Goal: Task Accomplishment & Management: Use online tool/utility

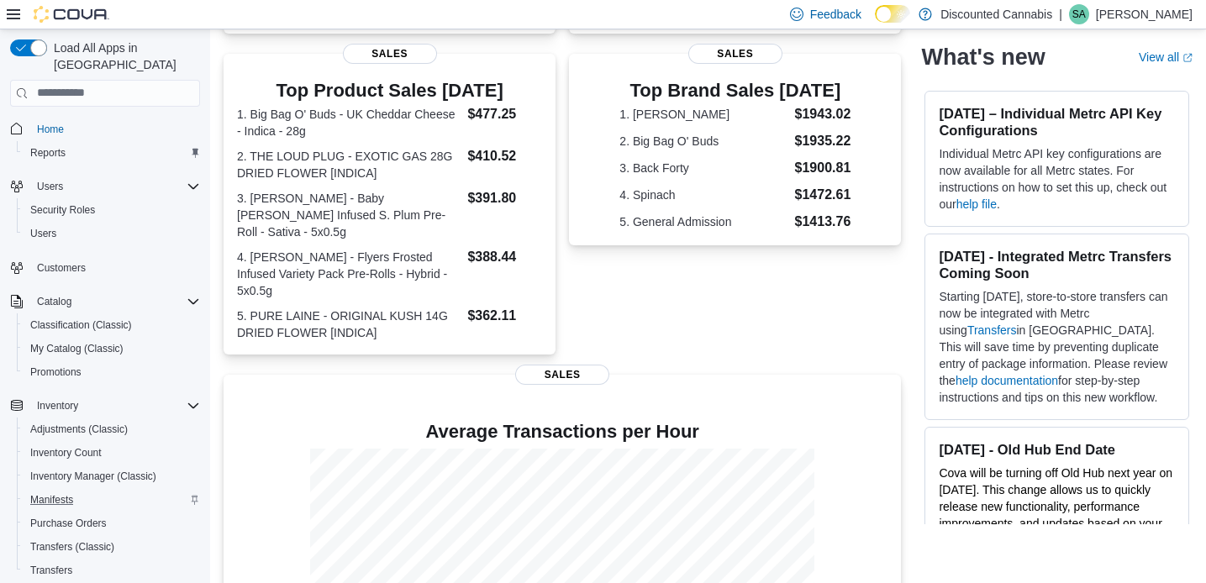
scroll to position [240, 0]
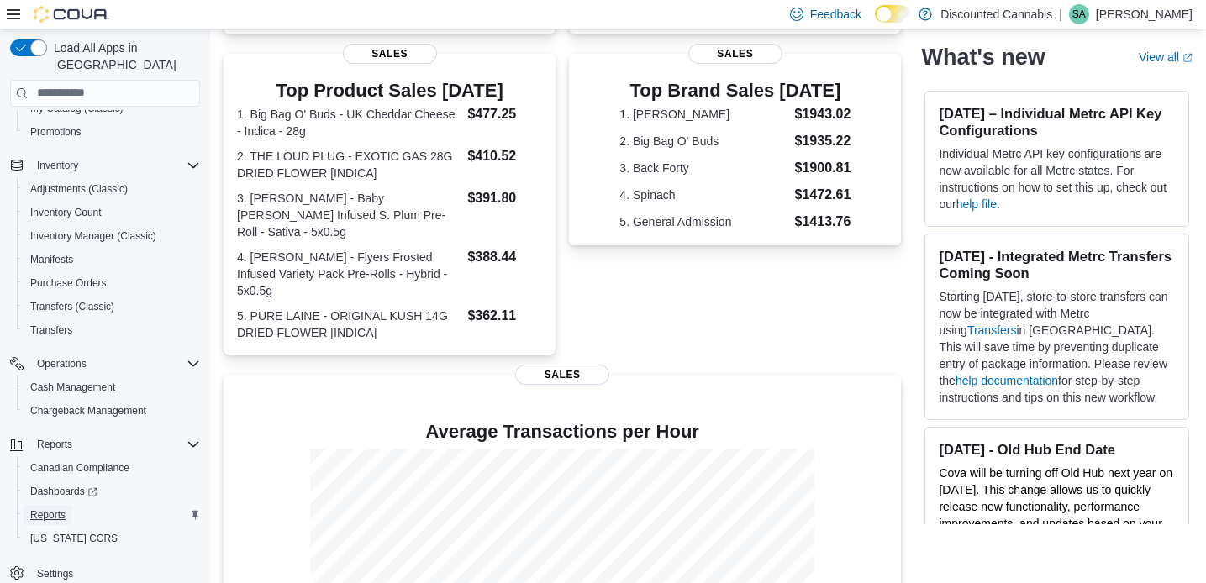
click at [58, 508] on span "Reports" at bounding box center [47, 514] width 35 height 13
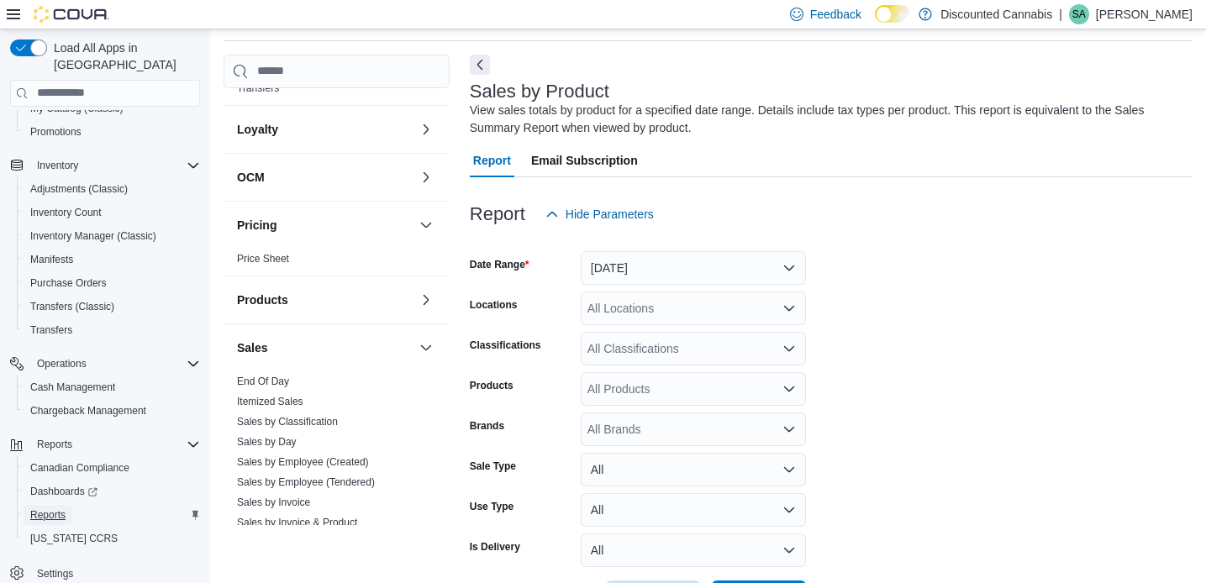
scroll to position [1071, 0]
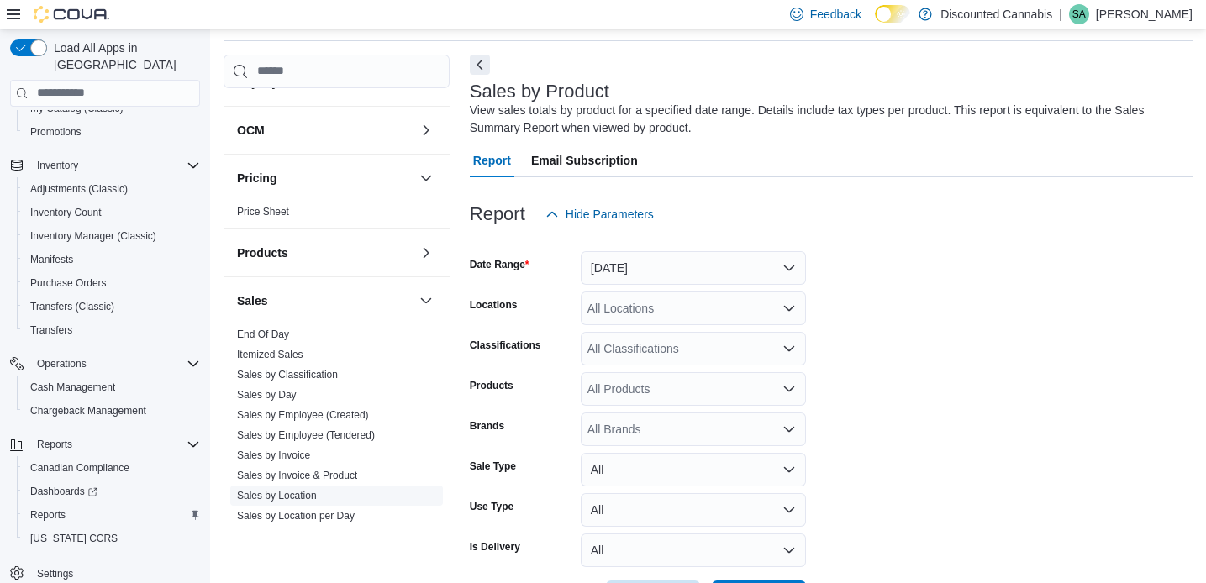
click at [303, 490] on link "Sales by Location" at bounding box center [277, 496] width 80 height 12
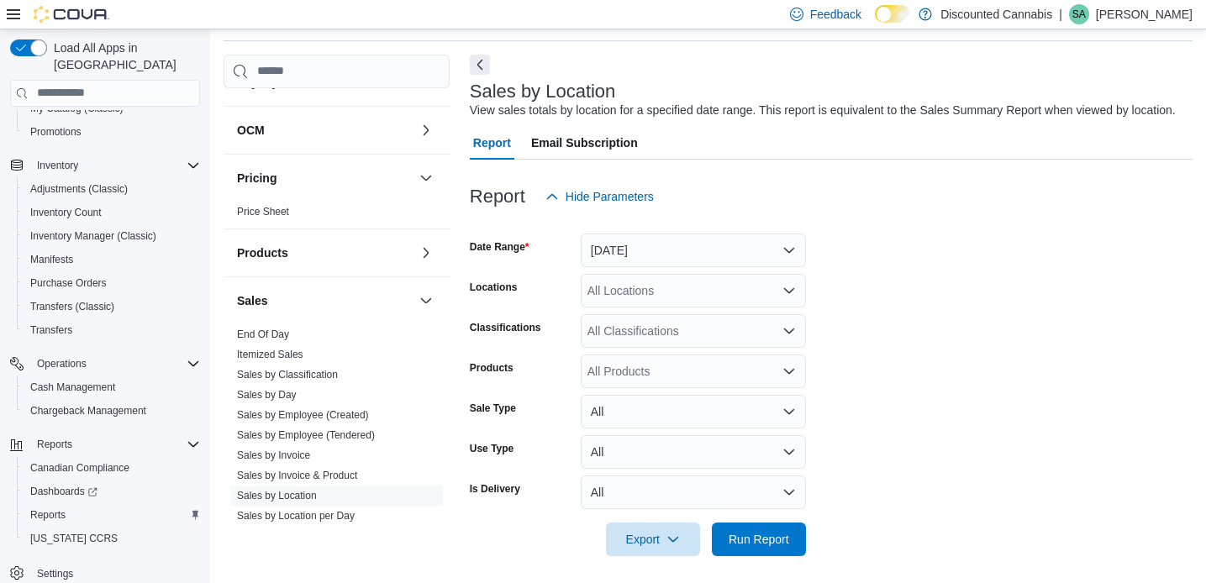
scroll to position [80, 0]
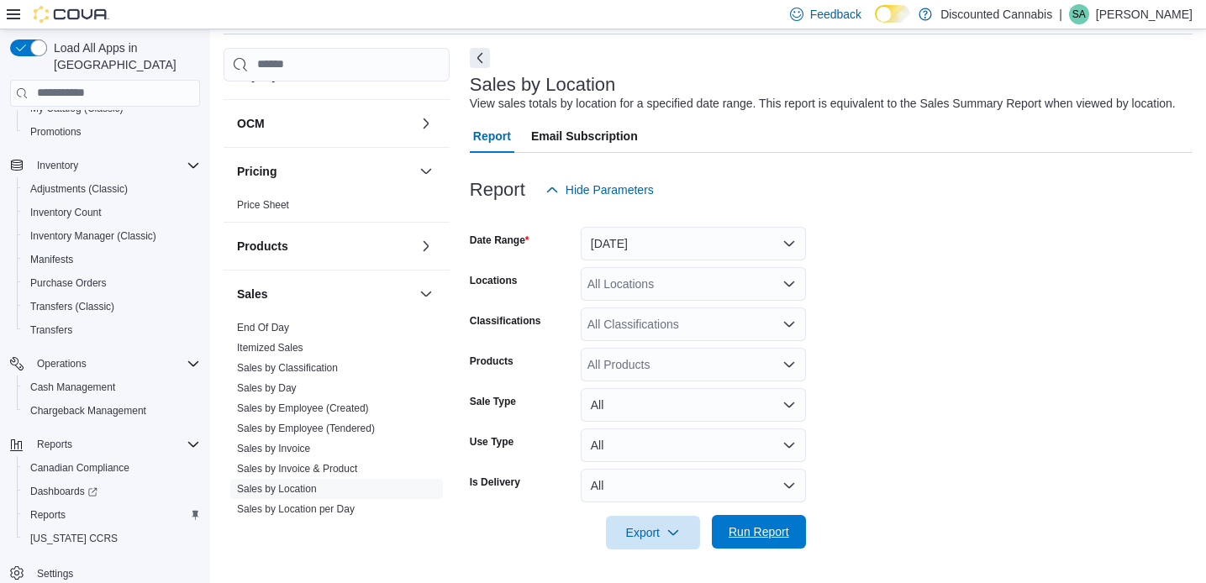
click at [771, 535] on span "Run Report" at bounding box center [759, 532] width 61 height 17
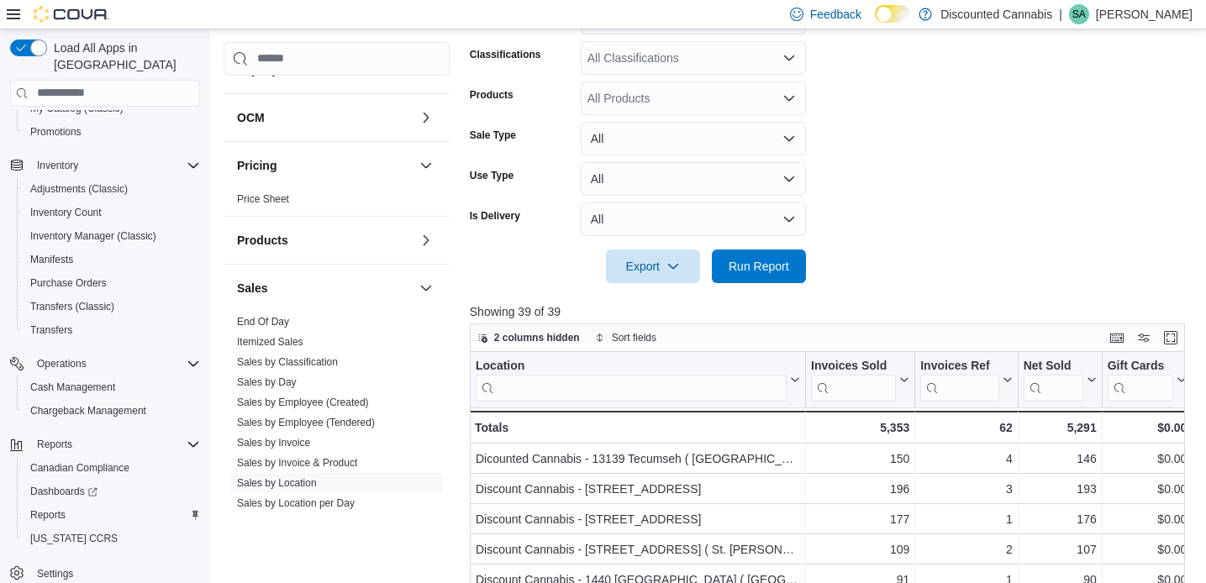
scroll to position [14, 0]
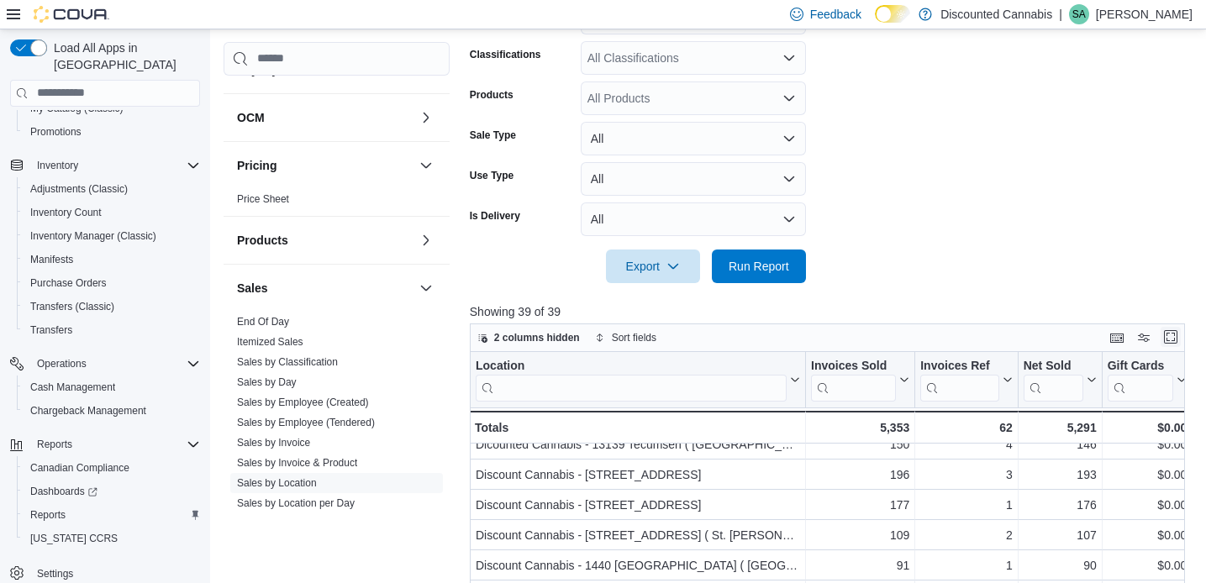
click at [1172, 347] on button "Enter fullscreen" at bounding box center [1171, 337] width 20 height 20
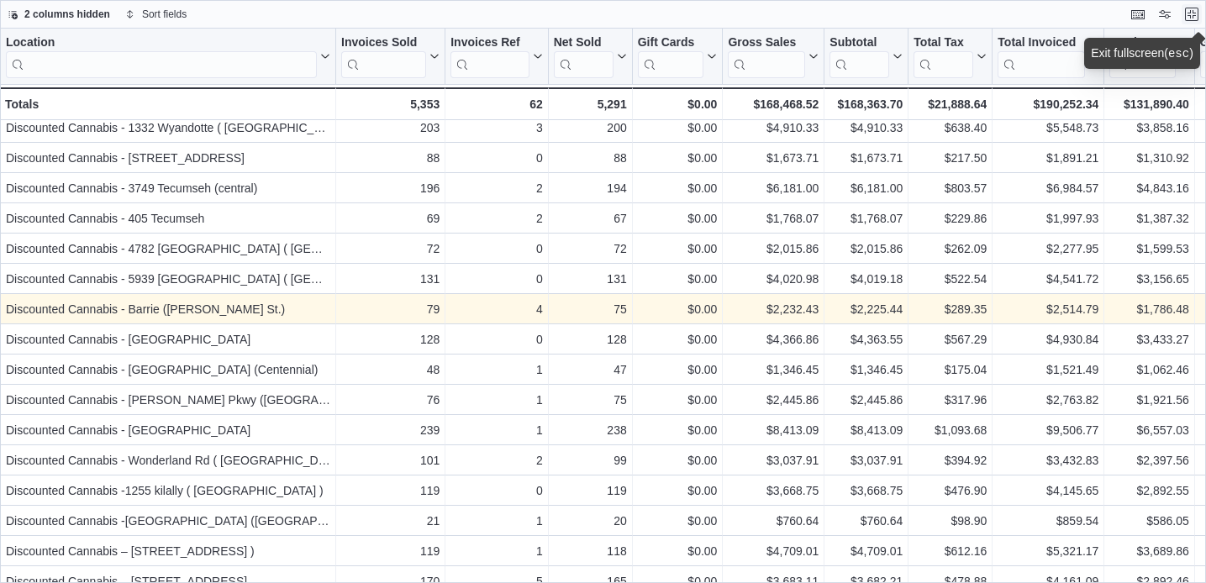
scroll to position [645, 0]
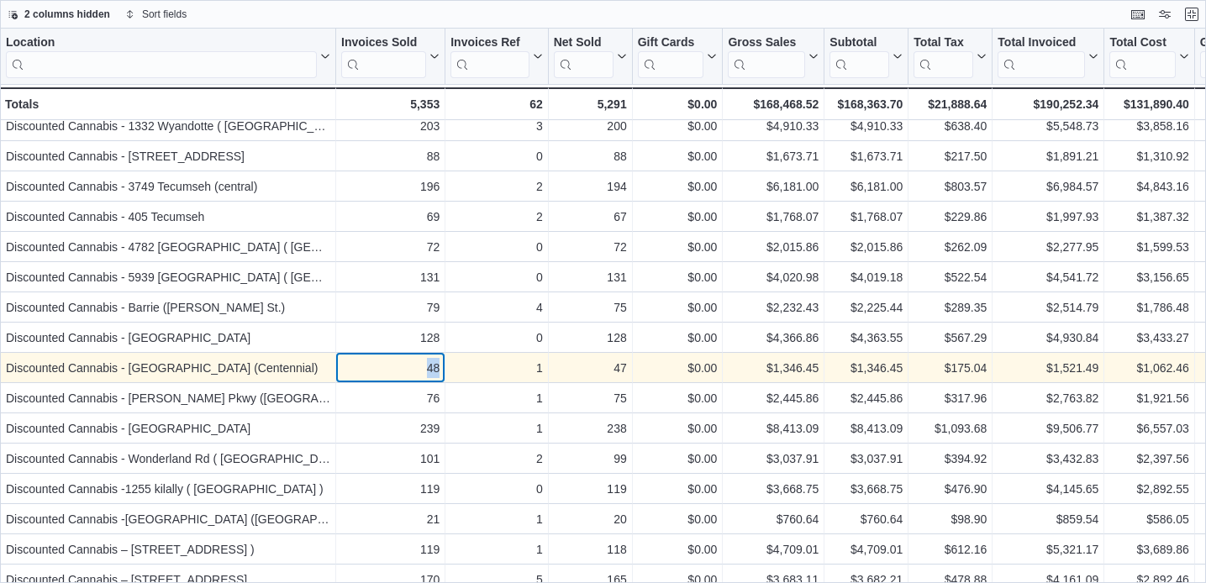
drag, startPoint x: 424, startPoint y: 368, endPoint x: 443, endPoint y: 370, distance: 19.4
click at [443, 370] on div "48 - Invoices Sold, column 2, row 30" at bounding box center [390, 368] width 109 height 30
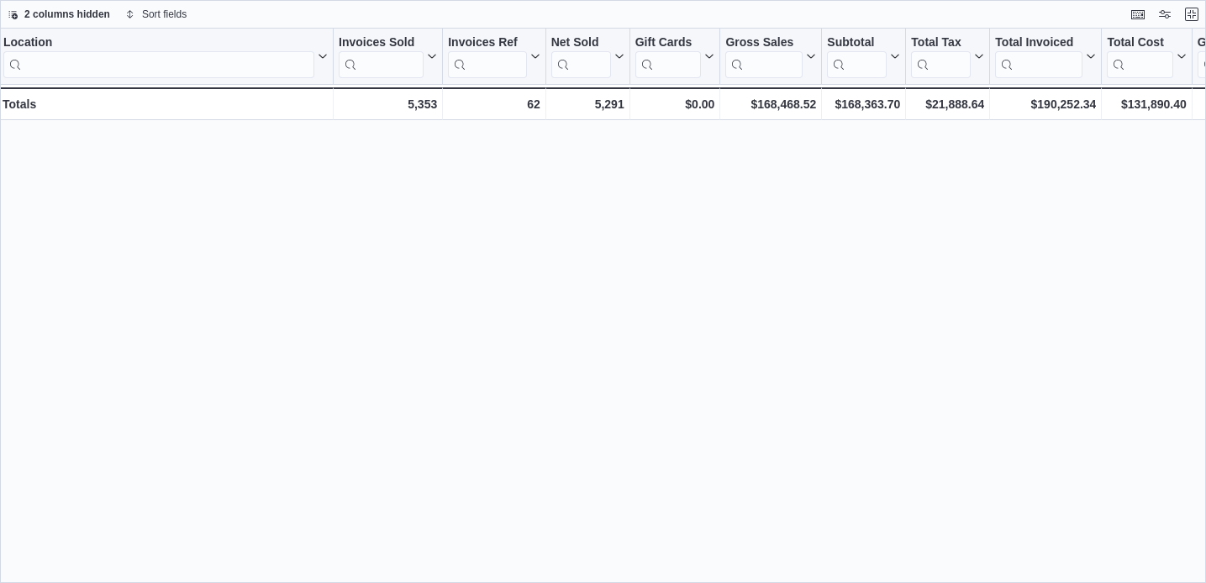
scroll to position [0, 3]
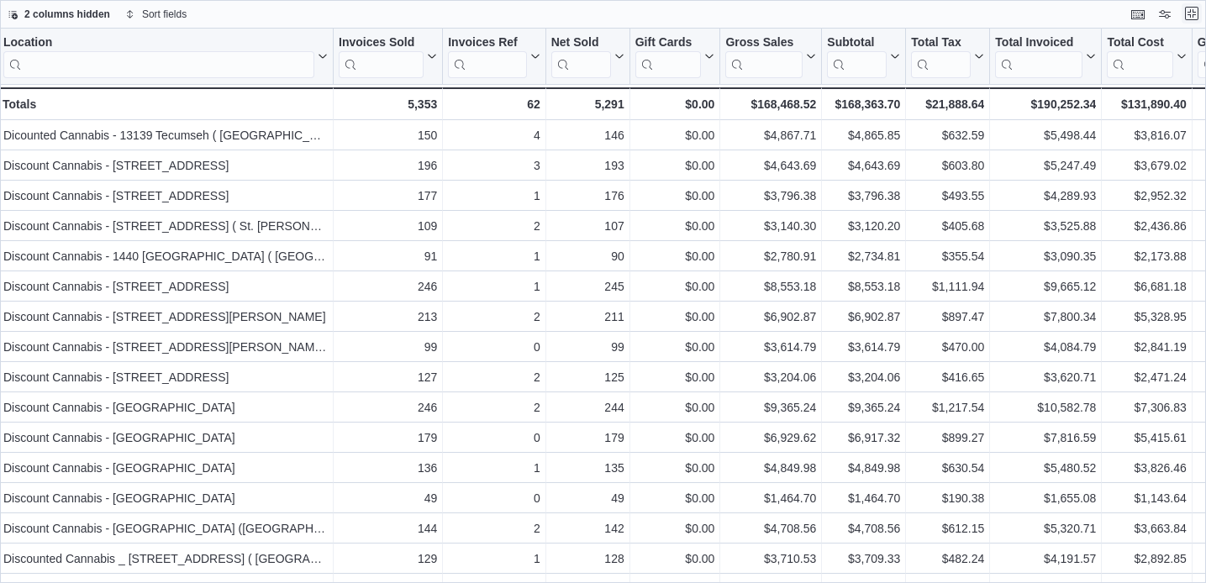
click at [1193, 11] on button "Exit fullscreen" at bounding box center [1192, 13] width 20 height 20
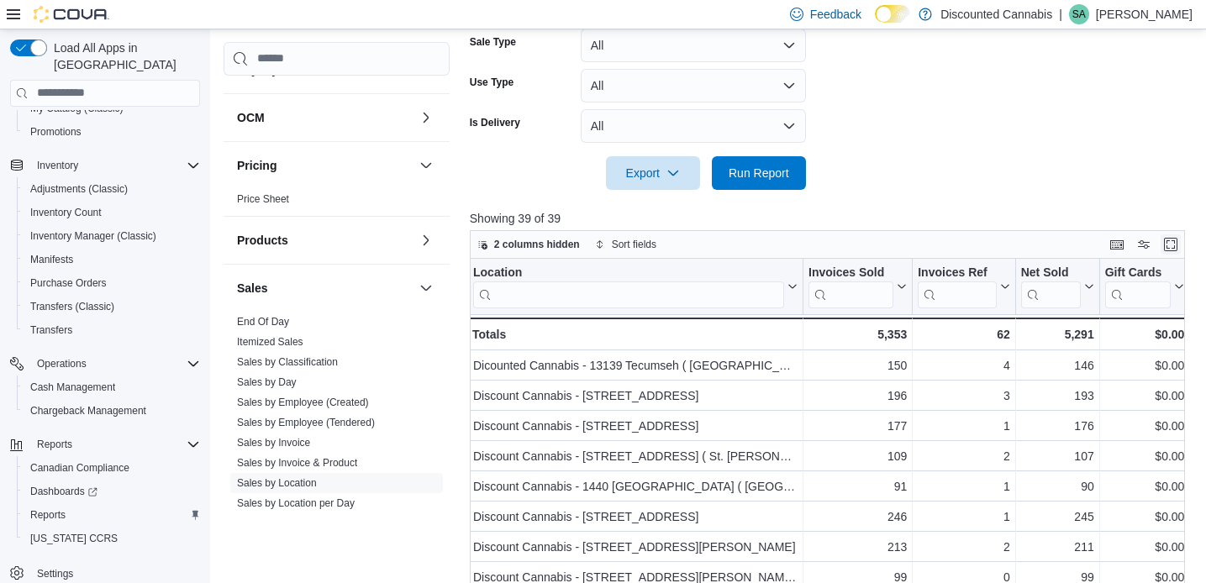
scroll to position [0, 1]
click at [1172, 254] on button "Enter fullscreen" at bounding box center [1171, 244] width 20 height 20
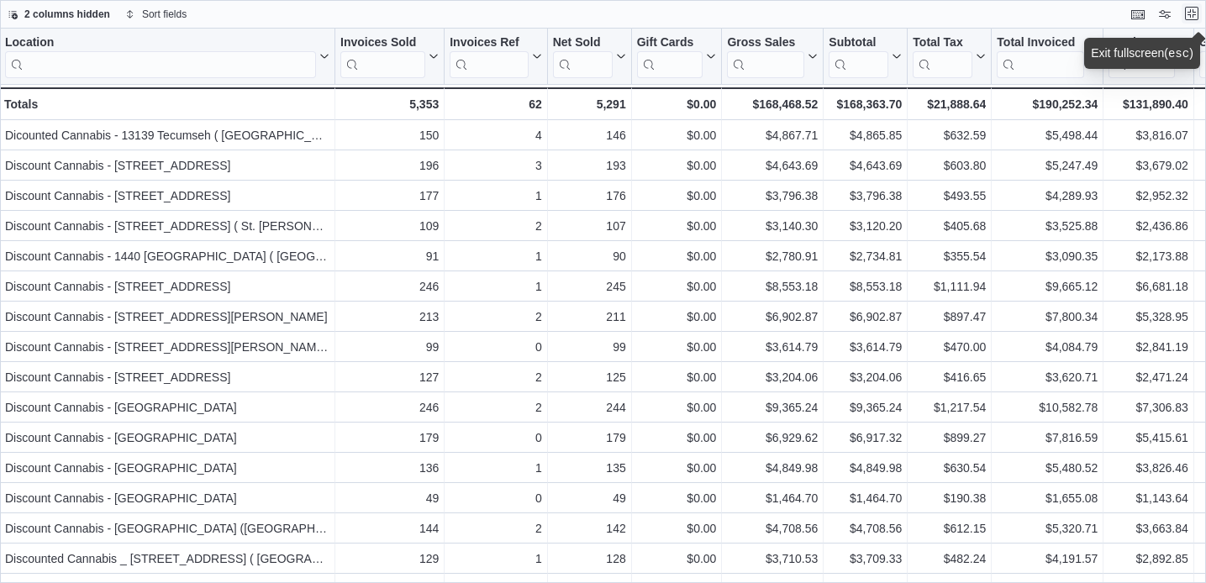
scroll to position [0, 0]
click at [1191, 12] on button "Exit fullscreen" at bounding box center [1192, 13] width 20 height 20
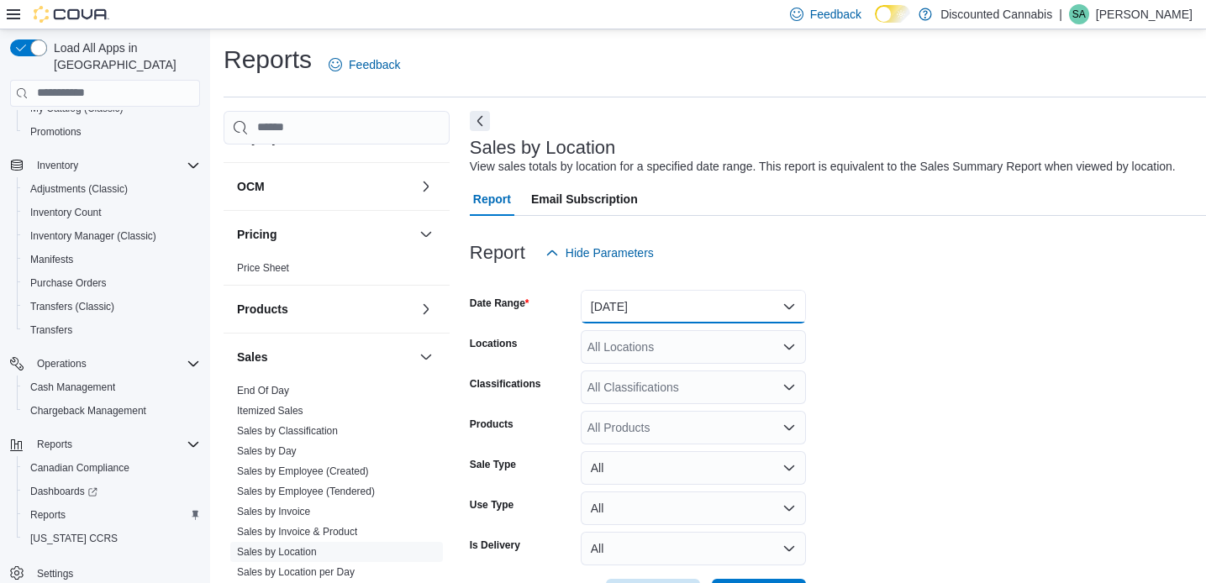
click at [680, 308] on button "[DATE]" at bounding box center [693, 307] width 225 height 34
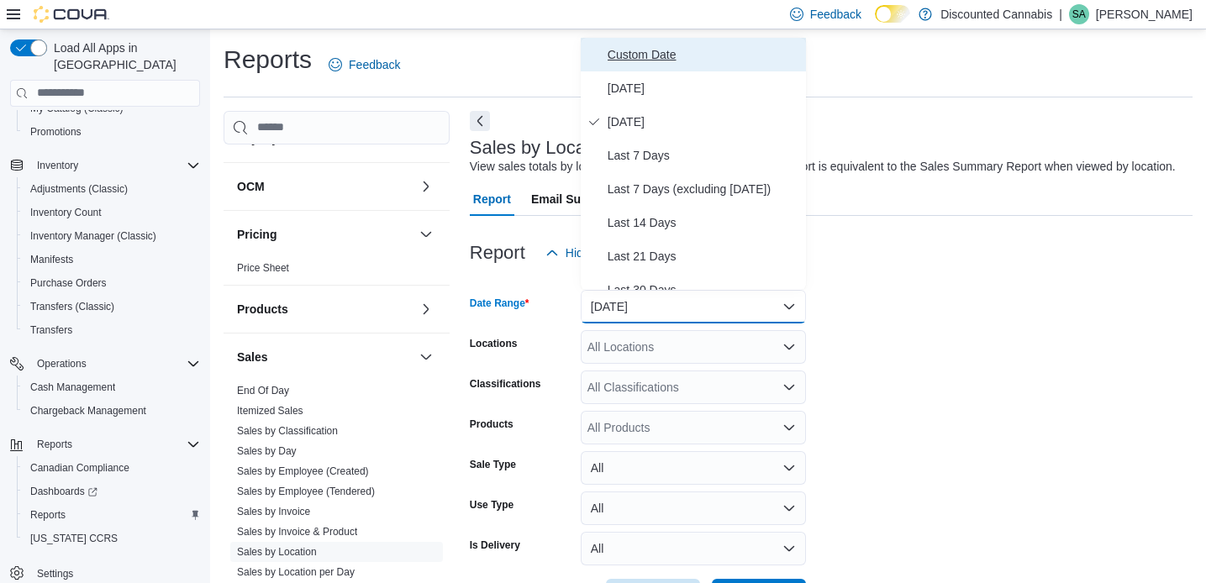
click at [644, 57] on span "Custom Date" at bounding box center [704, 55] width 192 height 20
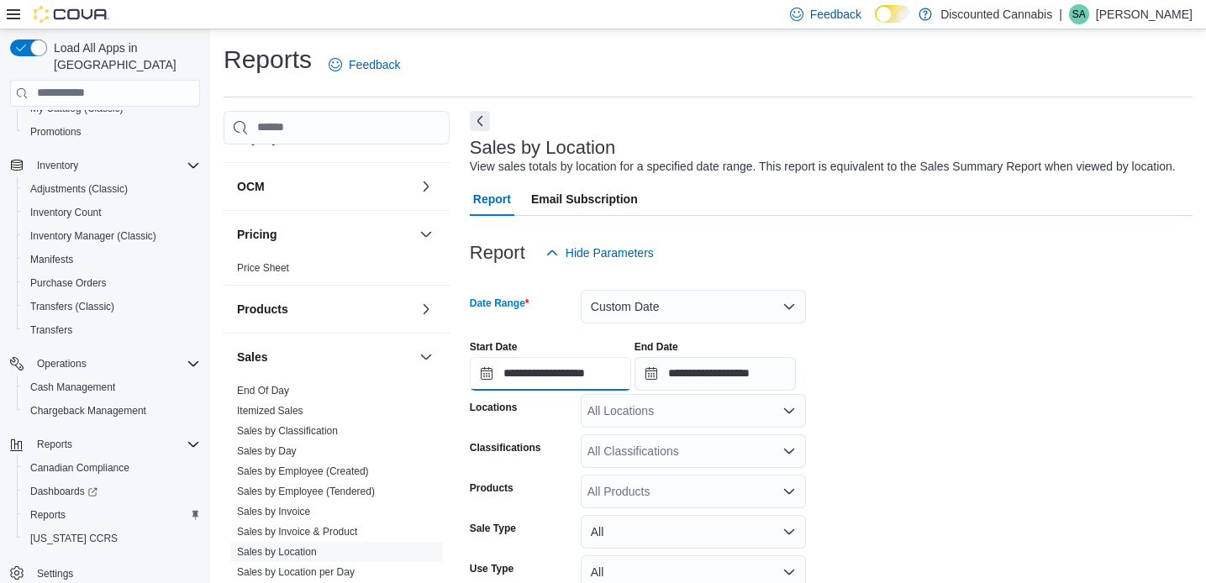
click at [575, 389] on input "**********" at bounding box center [550, 374] width 161 height 34
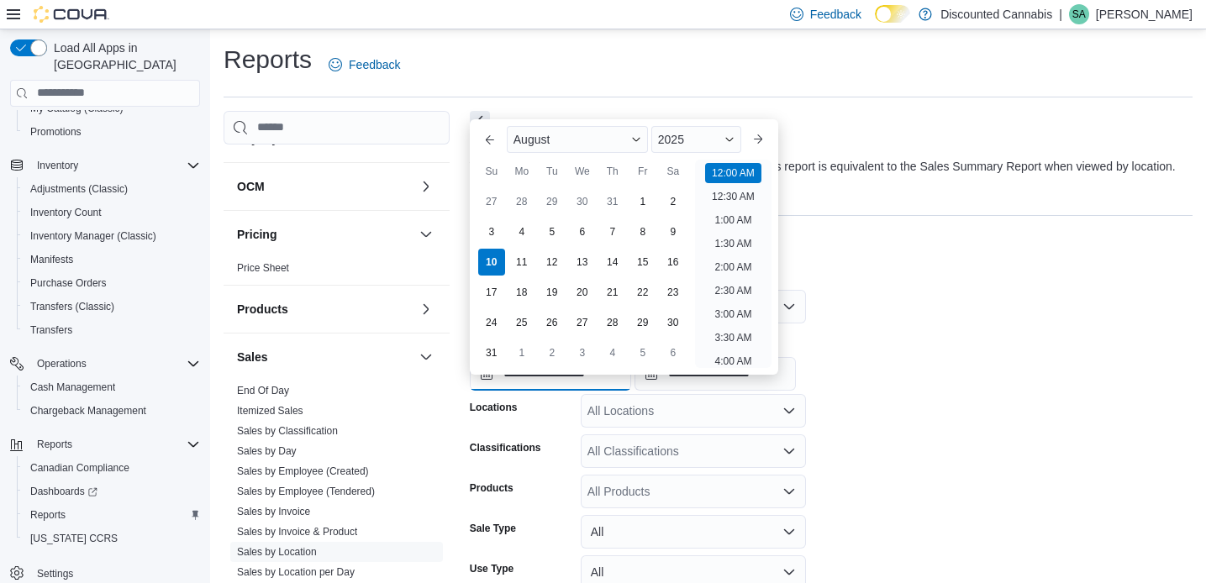
scroll to position [52, 0]
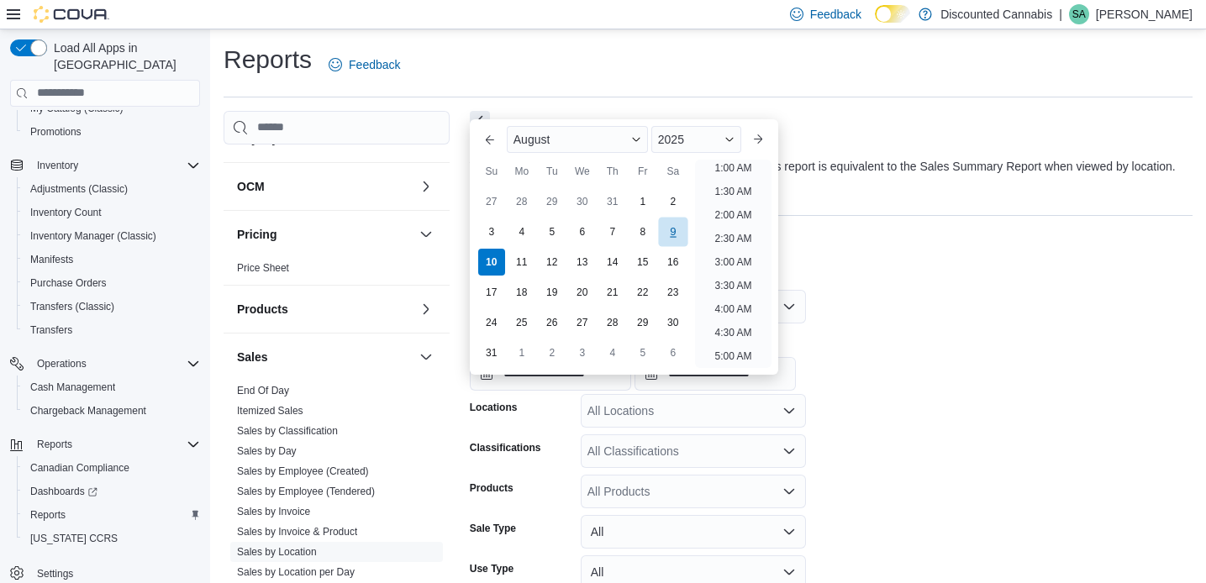
click at [667, 240] on div "9" at bounding box center [672, 231] width 29 height 29
click at [647, 228] on div "8" at bounding box center [642, 231] width 29 height 29
type input "**********"
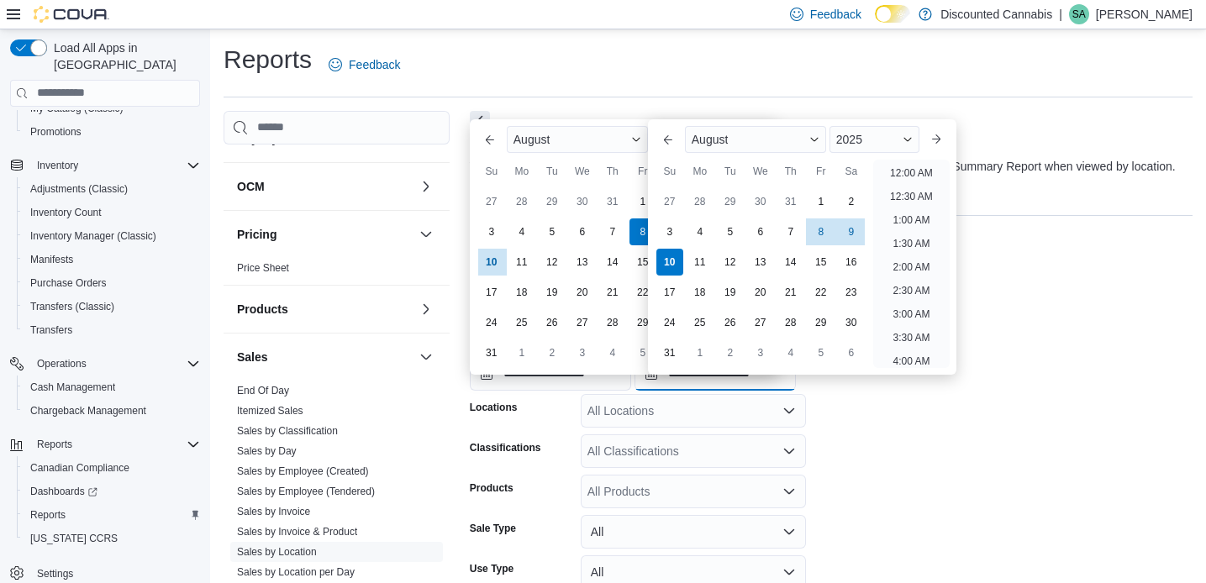
click at [709, 391] on input "**********" at bounding box center [715, 374] width 161 height 34
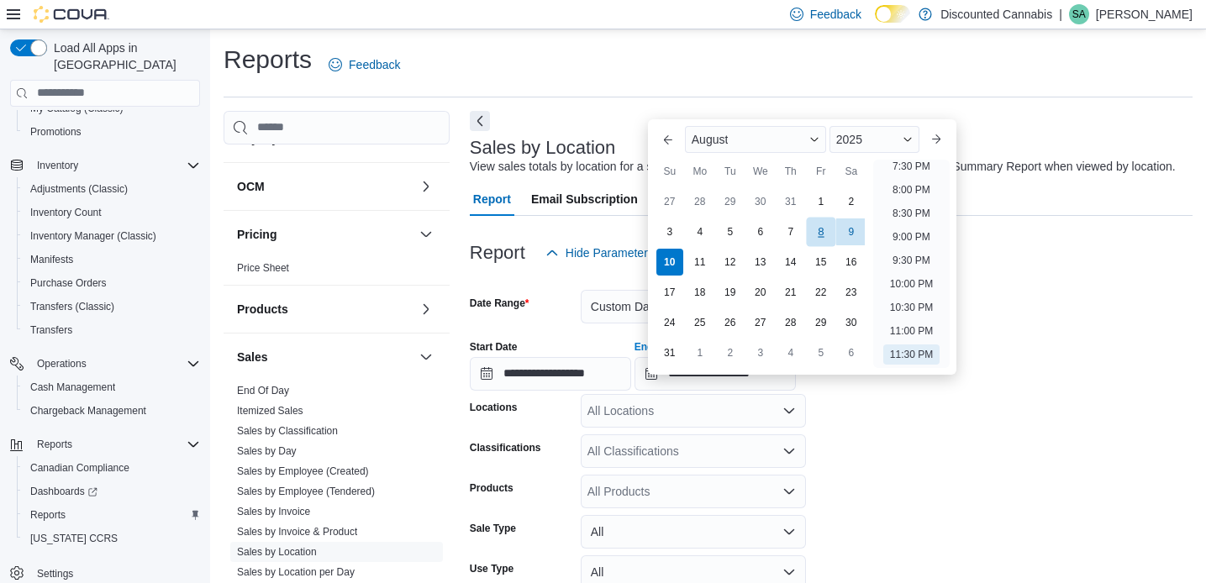
click at [817, 240] on div "8" at bounding box center [820, 231] width 29 height 29
type input "**********"
click at [894, 421] on form "**********" at bounding box center [831, 473] width 723 height 407
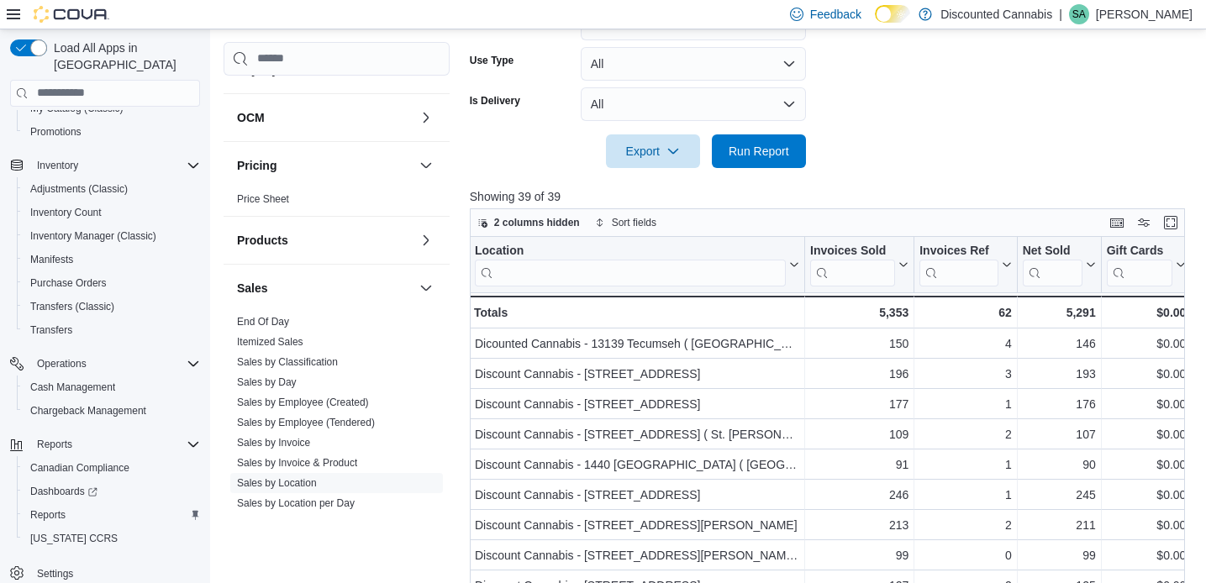
scroll to position [536, 0]
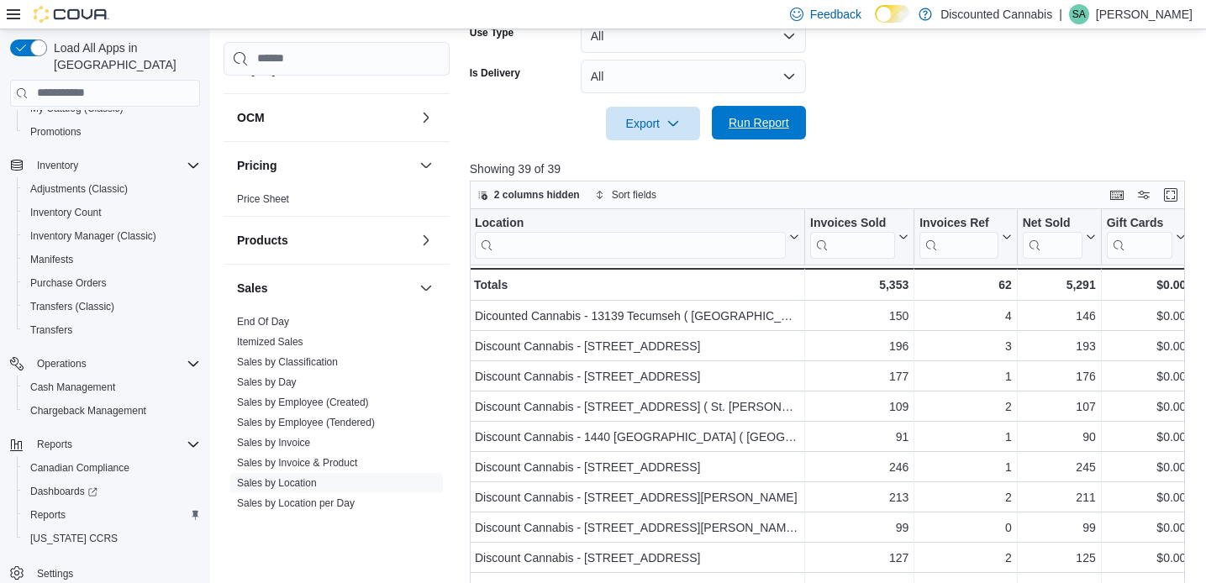
click at [774, 140] on span "Run Report" at bounding box center [759, 123] width 74 height 34
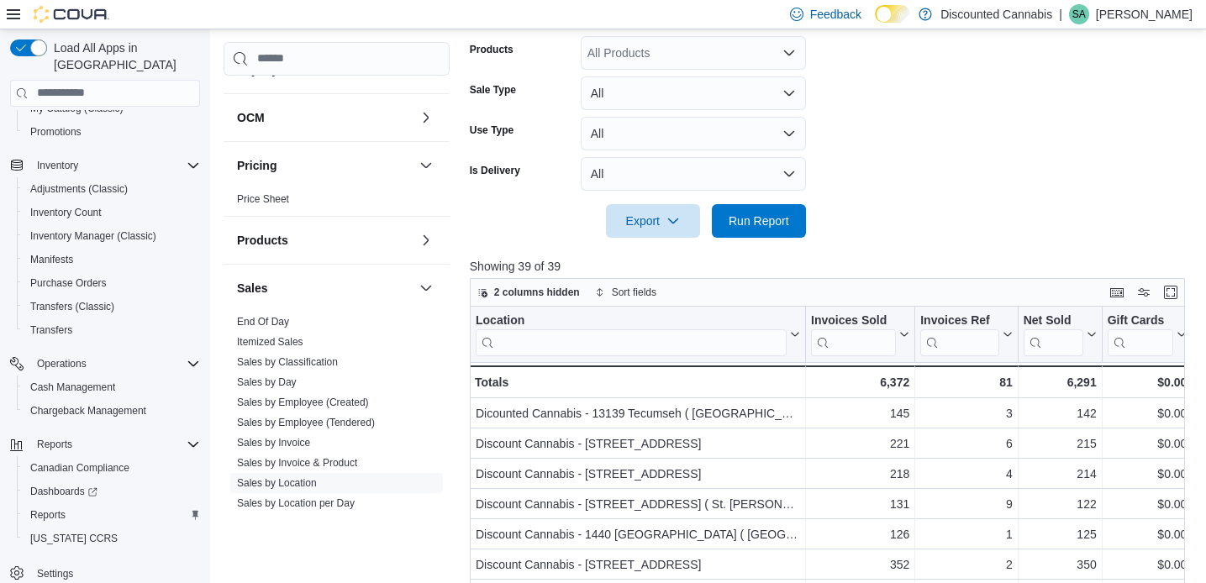
scroll to position [504, 0]
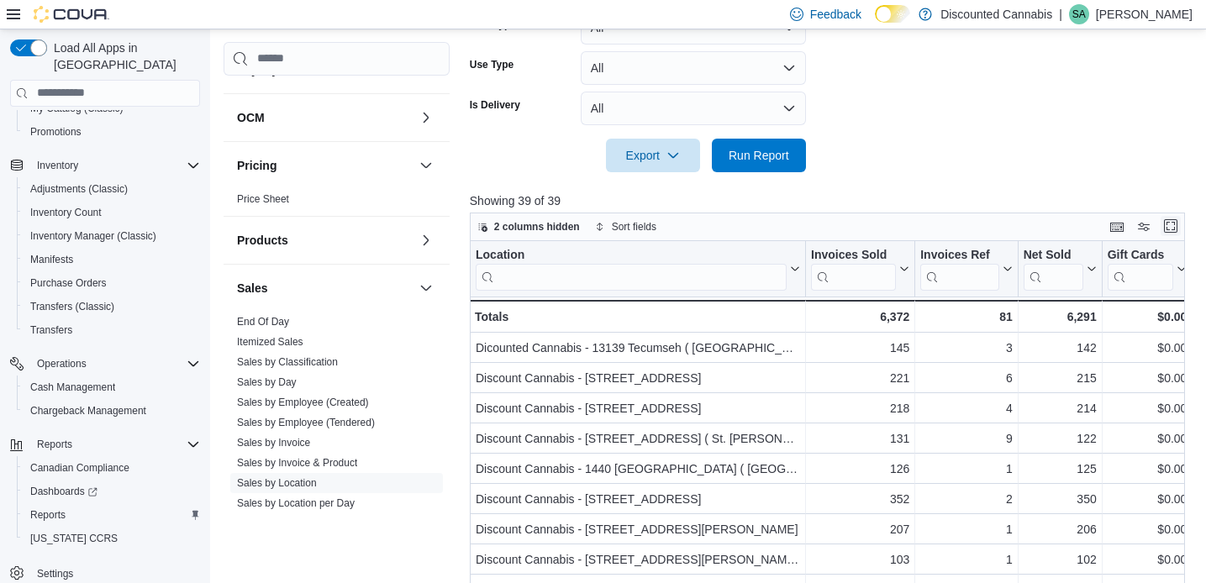
click at [1167, 236] on button "Enter fullscreen" at bounding box center [1171, 226] width 20 height 20
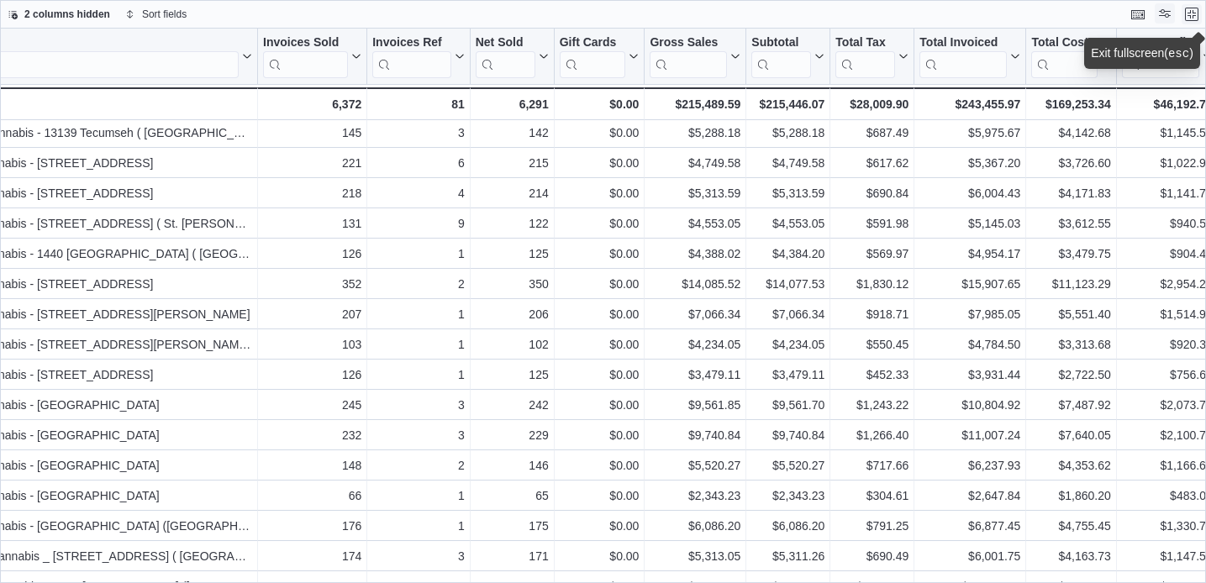
scroll to position [3, 0]
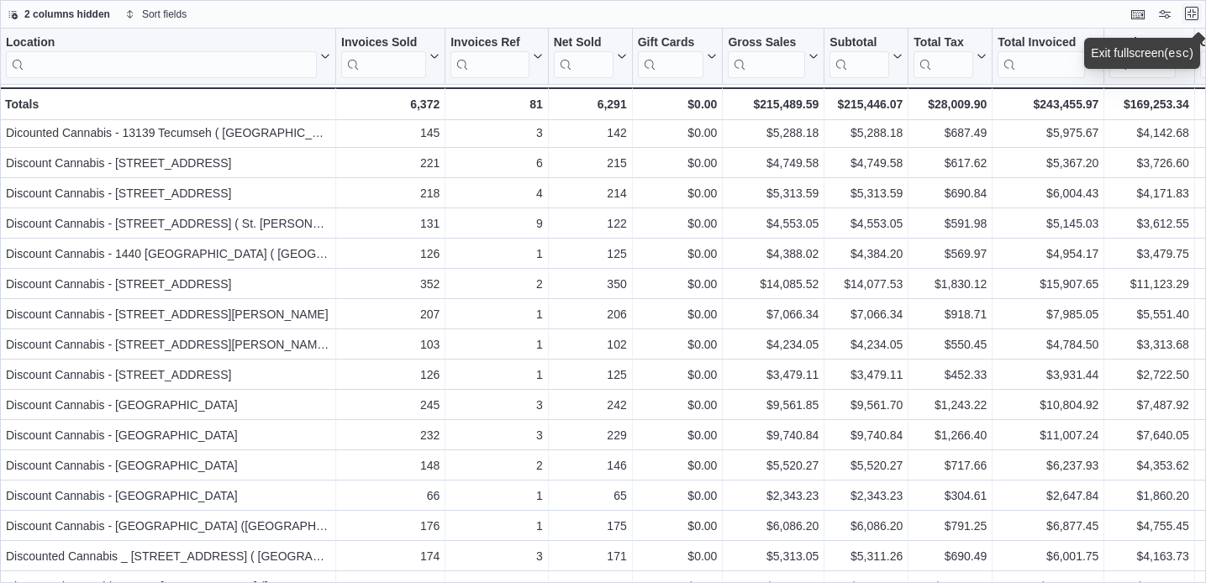
click at [1193, 17] on button "Exit fullscreen" at bounding box center [1192, 13] width 20 height 20
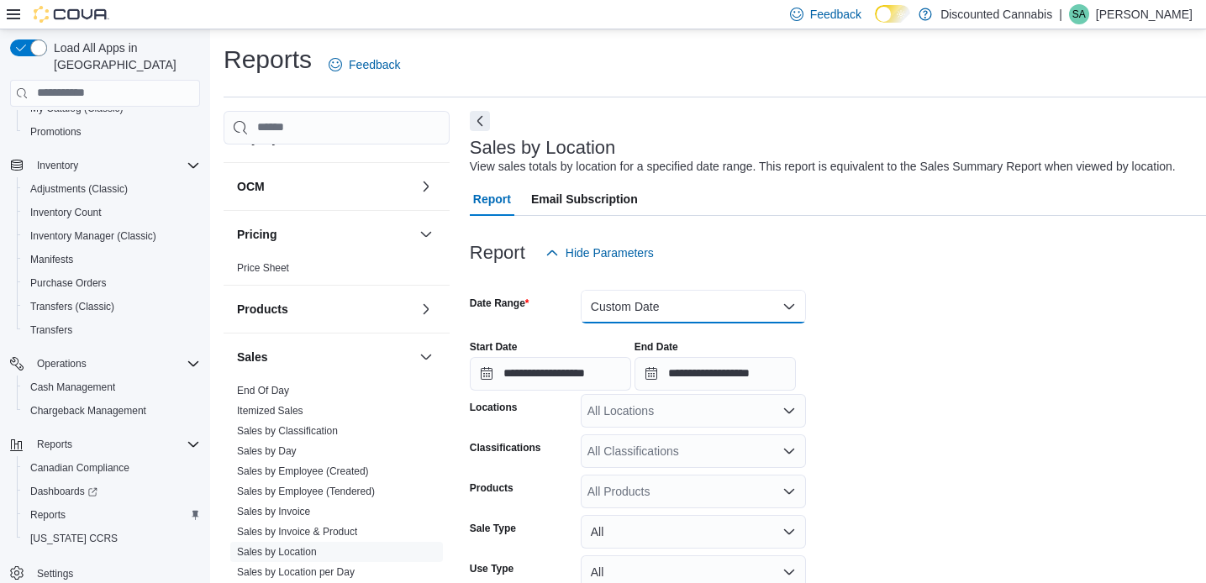
click at [645, 306] on button "Custom Date" at bounding box center [693, 307] width 225 height 34
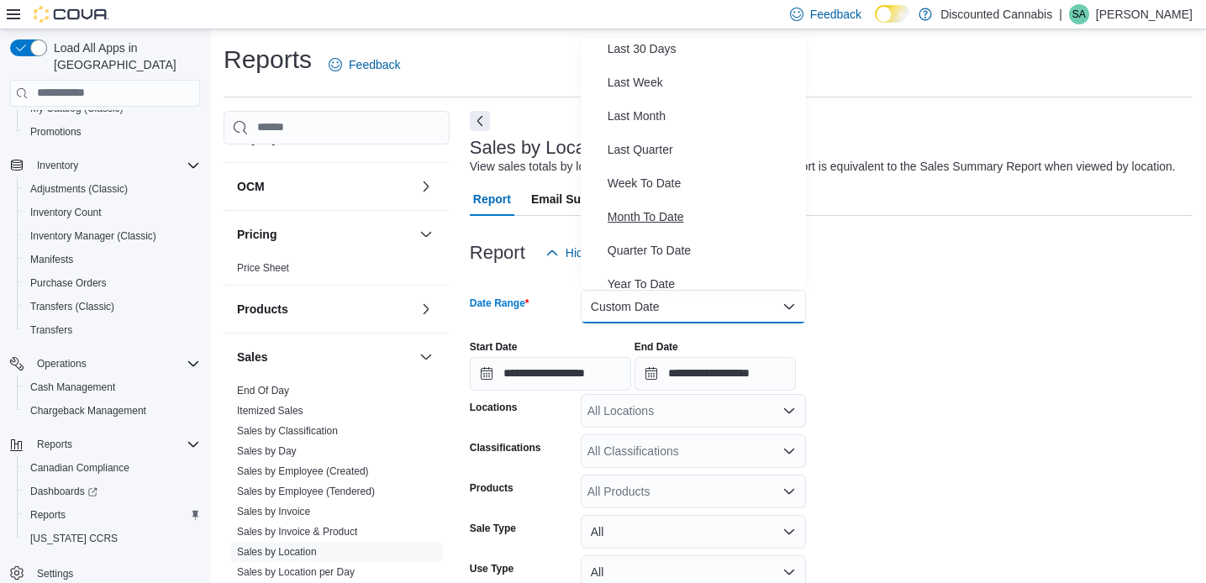
scroll to position [246, 0]
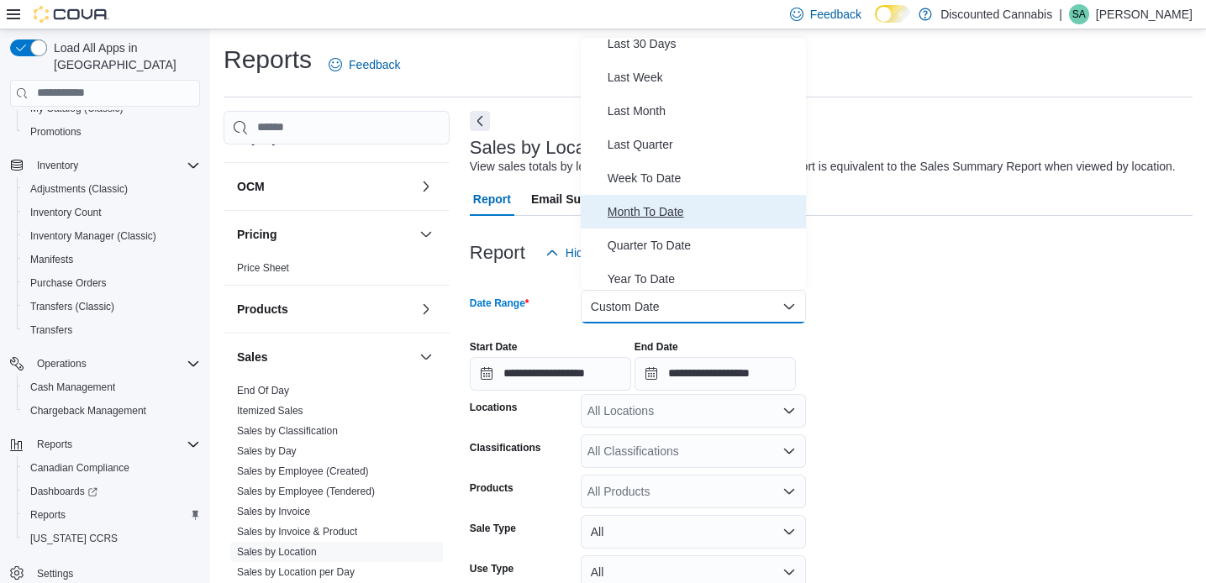
click at [656, 205] on span "Month To Date" at bounding box center [704, 212] width 192 height 20
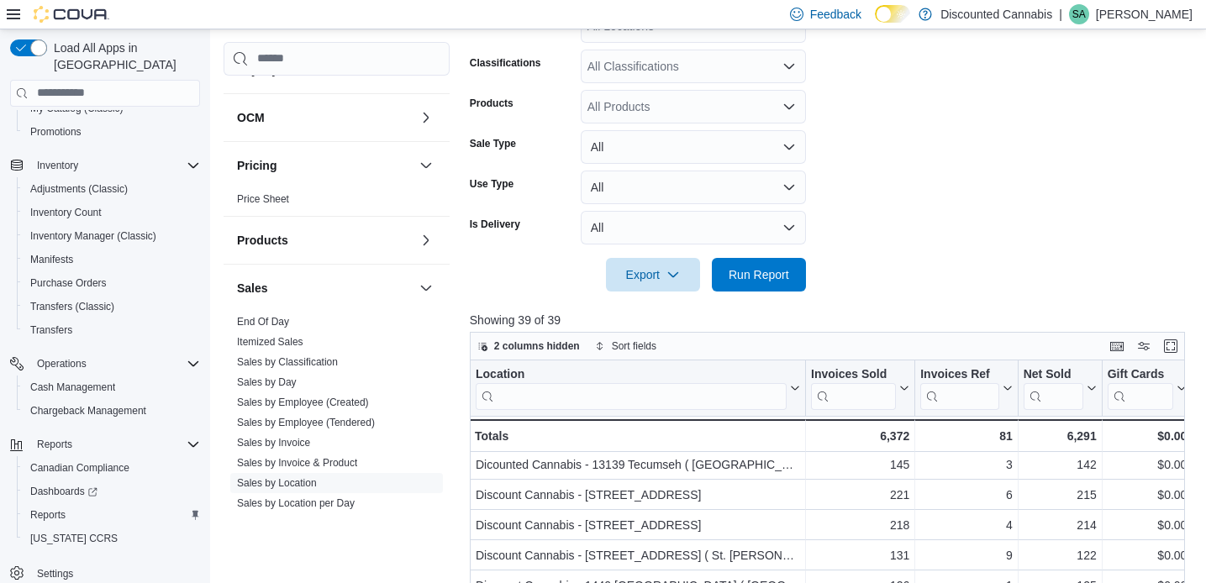
scroll to position [449, 0]
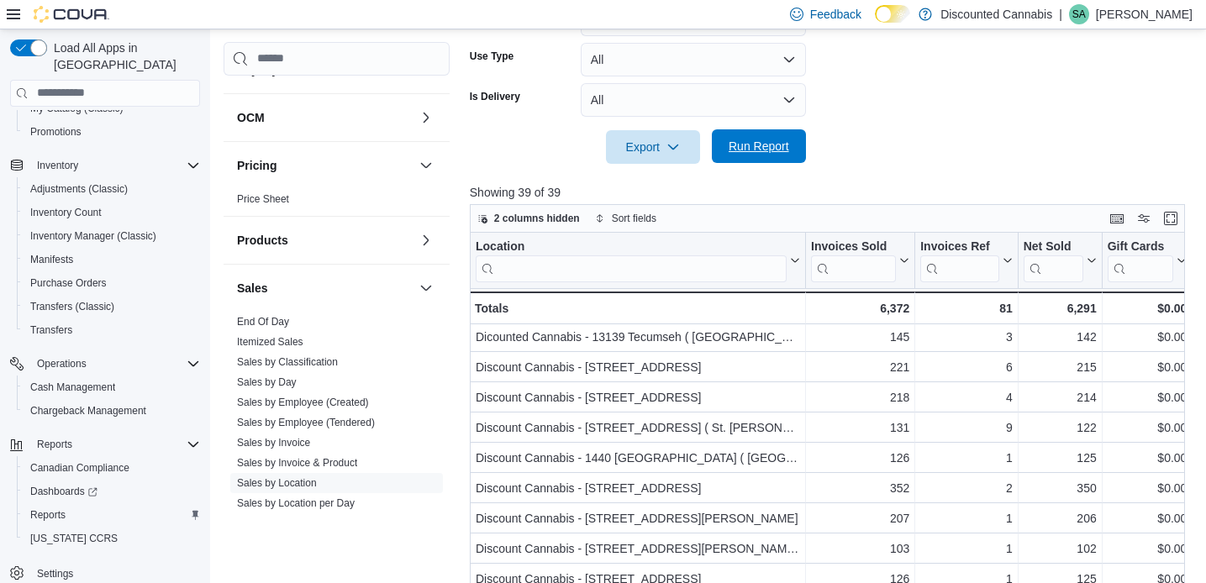
click at [782, 155] on span "Run Report" at bounding box center [759, 146] width 61 height 17
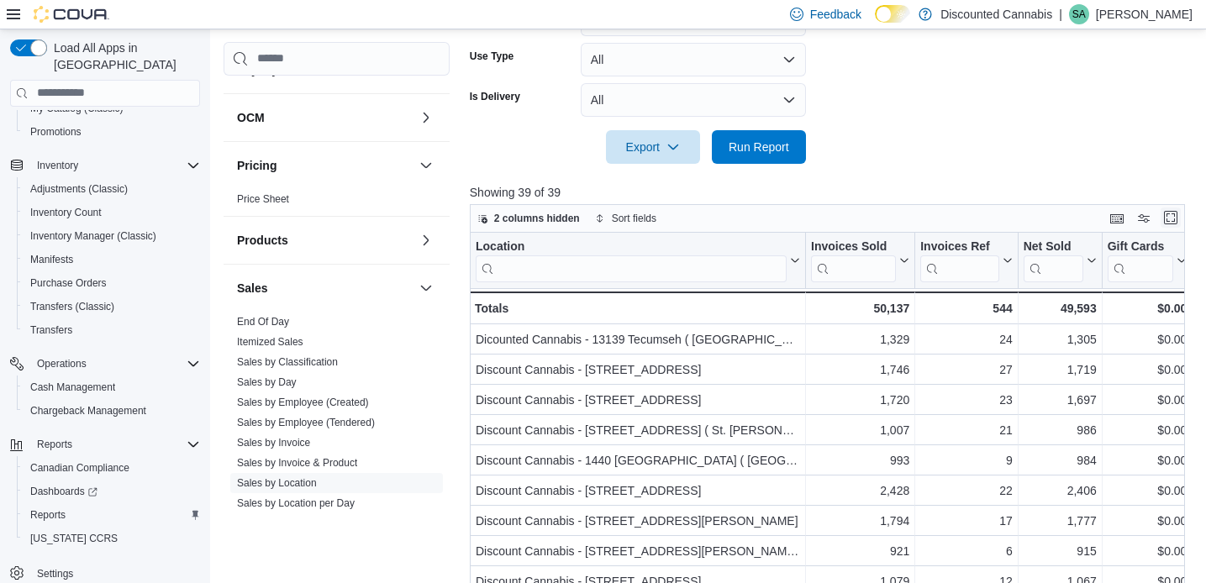
click at [1170, 228] on button "Enter fullscreen" at bounding box center [1171, 218] width 20 height 20
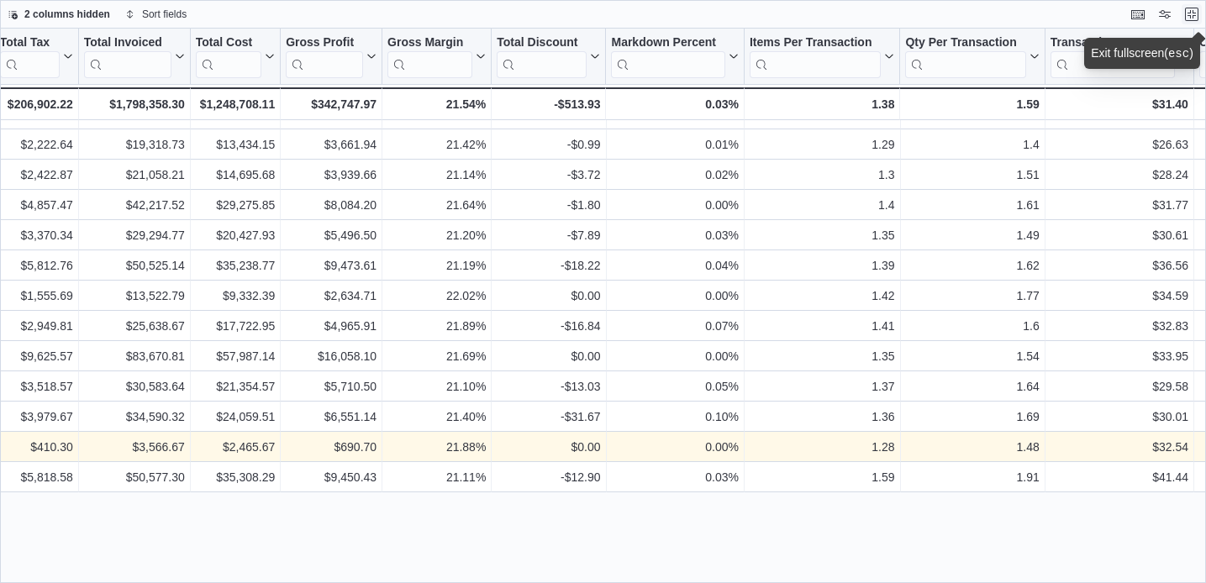
scroll to position [0, 919]
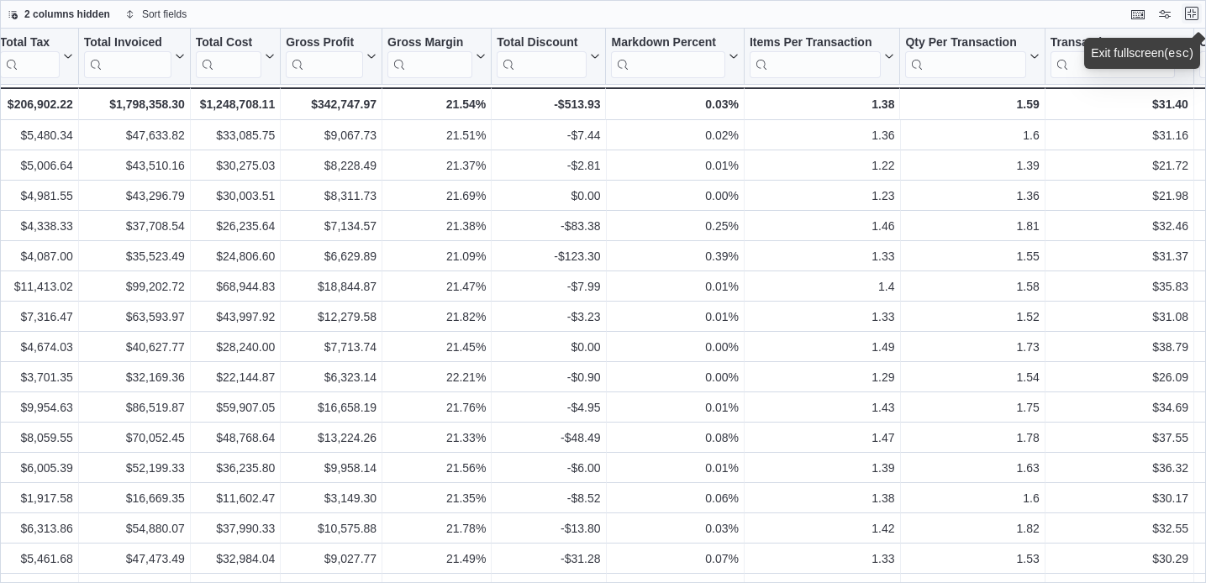
click at [1193, 13] on button "Exit fullscreen" at bounding box center [1192, 13] width 20 height 20
